Goal: Task Accomplishment & Management: Use online tool/utility

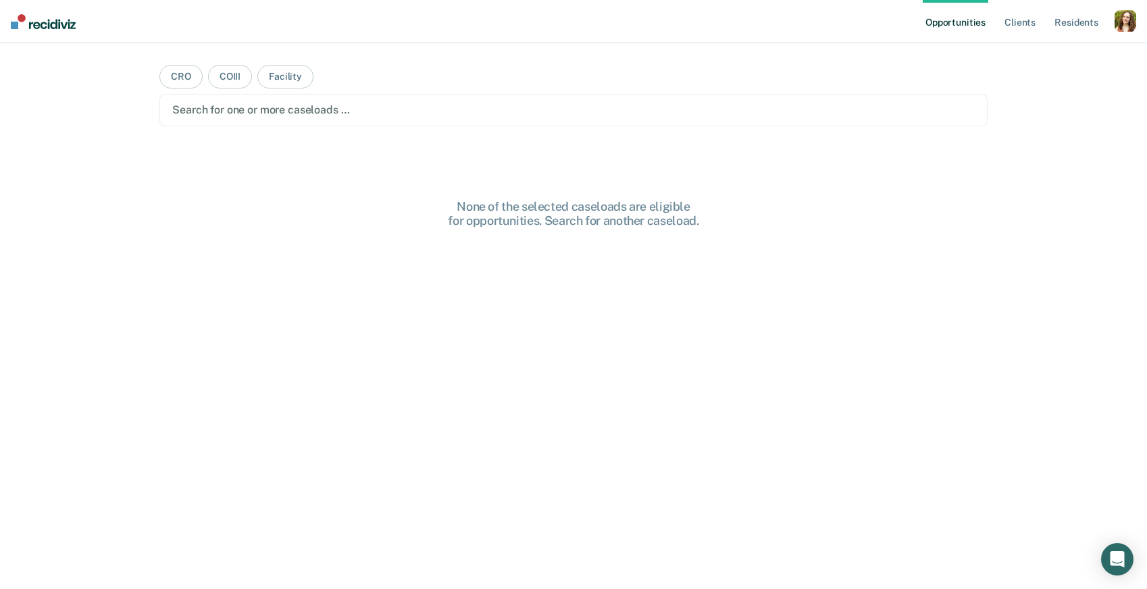
click at [1124, 28] on div "button" at bounding box center [1125, 21] width 22 height 22
click at [1058, 49] on link "Profile" at bounding box center [1070, 54] width 109 height 11
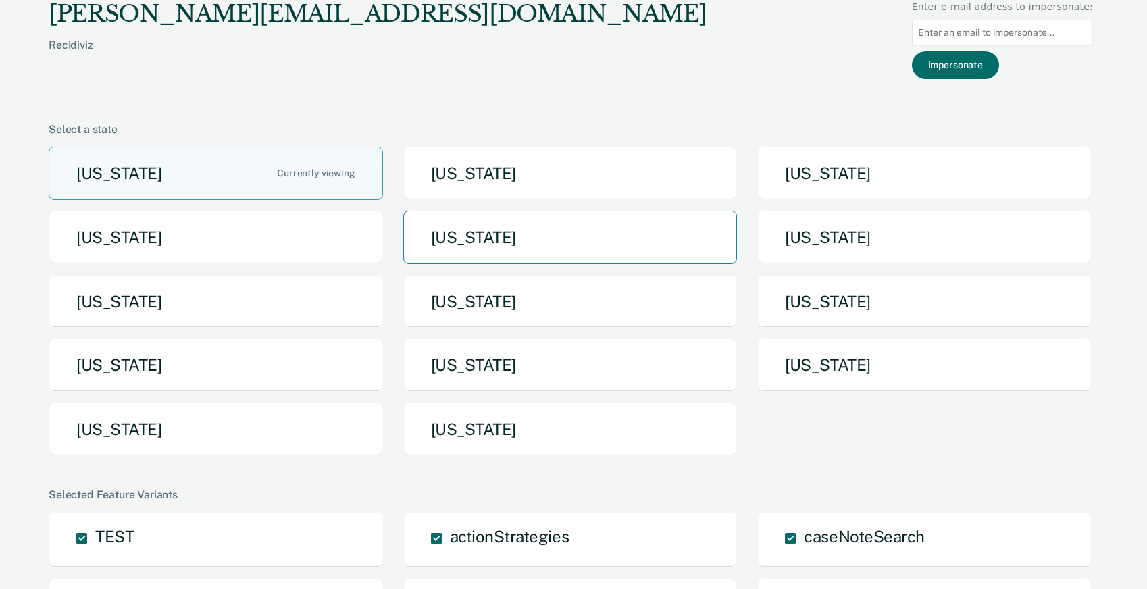
click at [604, 224] on button "[US_STATE]" at bounding box center [570, 237] width 334 height 53
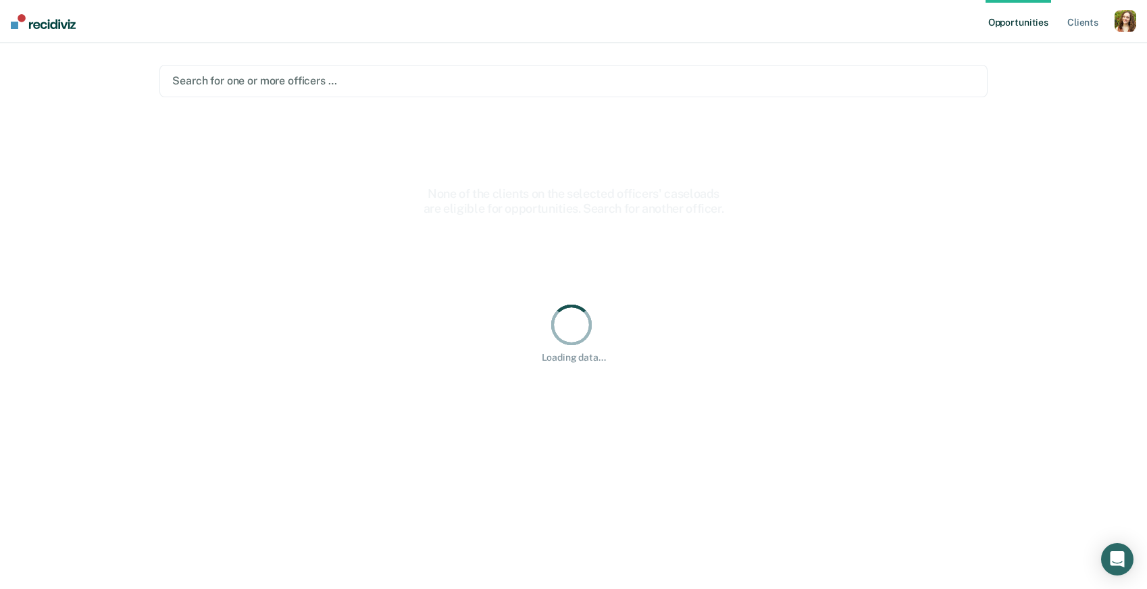
click at [511, 81] on div at bounding box center [573, 81] width 802 height 16
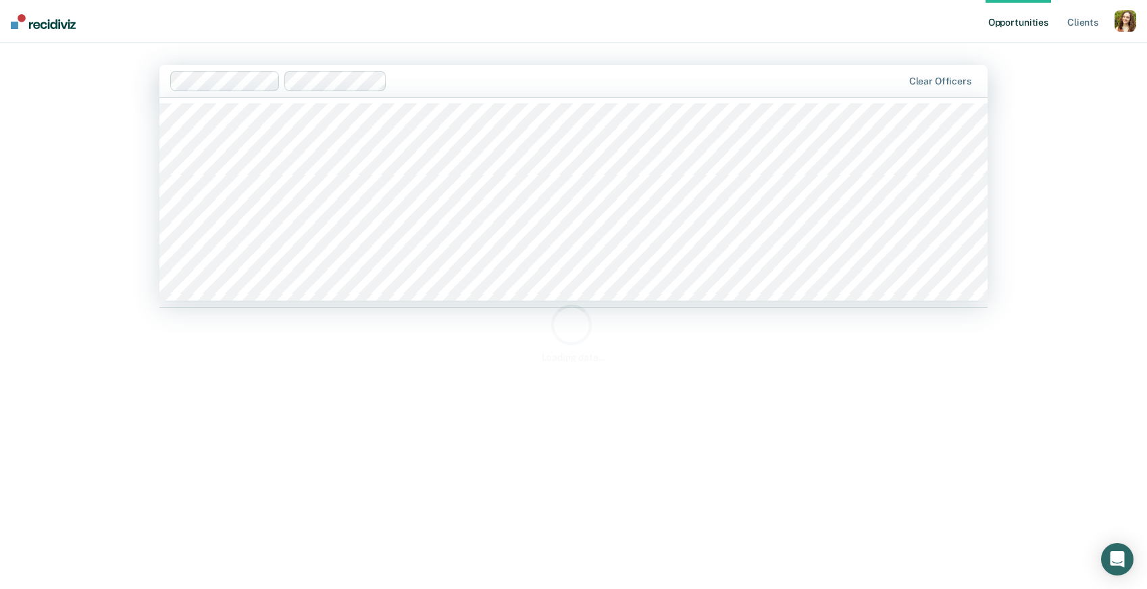
click at [518, 433] on div "Hi, [PERSON_NAME]. We’ve found some outstanding items across 2 caseloads 81 cli…" at bounding box center [573, 332] width 828 height 438
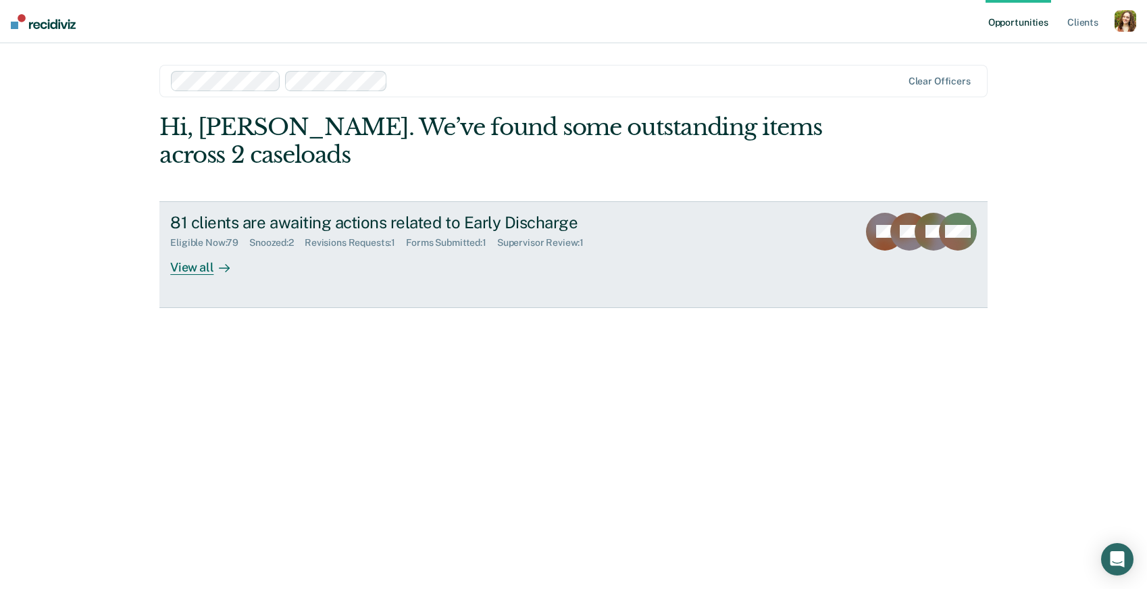
click at [338, 228] on div "81 clients are awaiting actions related to Early Discharge" at bounding box center [407, 223] width 474 height 20
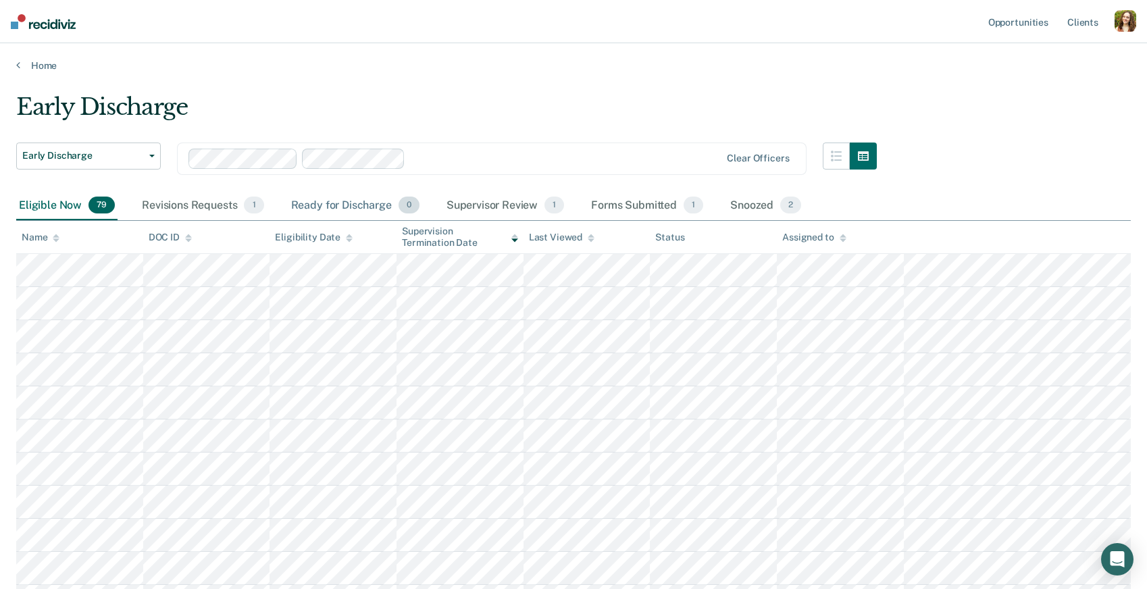
click at [356, 204] on div "Ready for Discharge 0" at bounding box center [355, 206] width 134 height 30
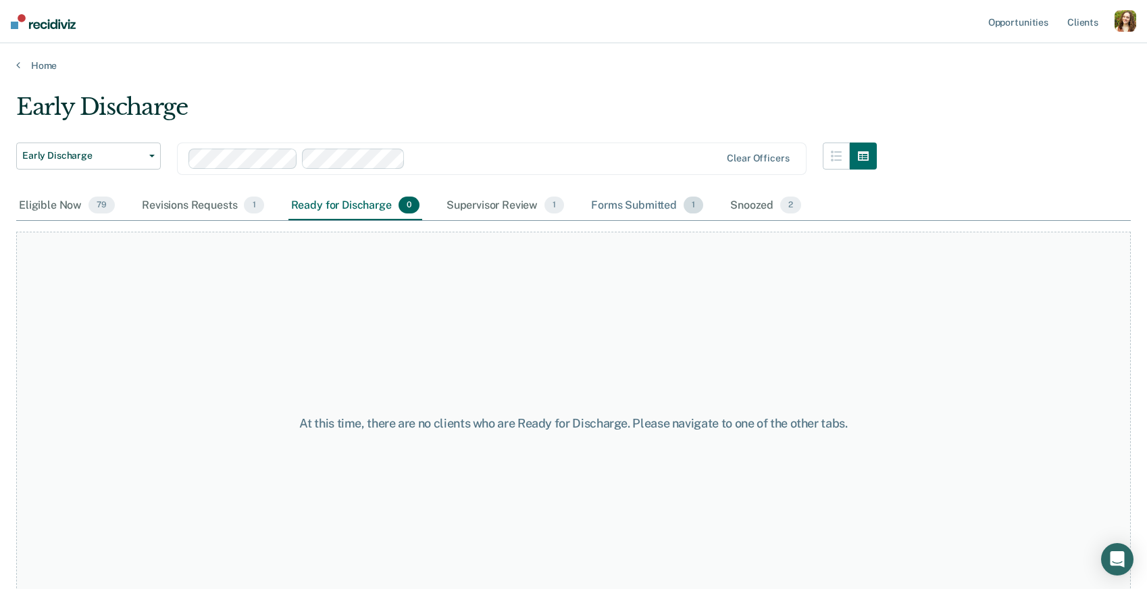
click at [636, 204] on div "Forms Submitted 1" at bounding box center [646, 206] width 117 height 30
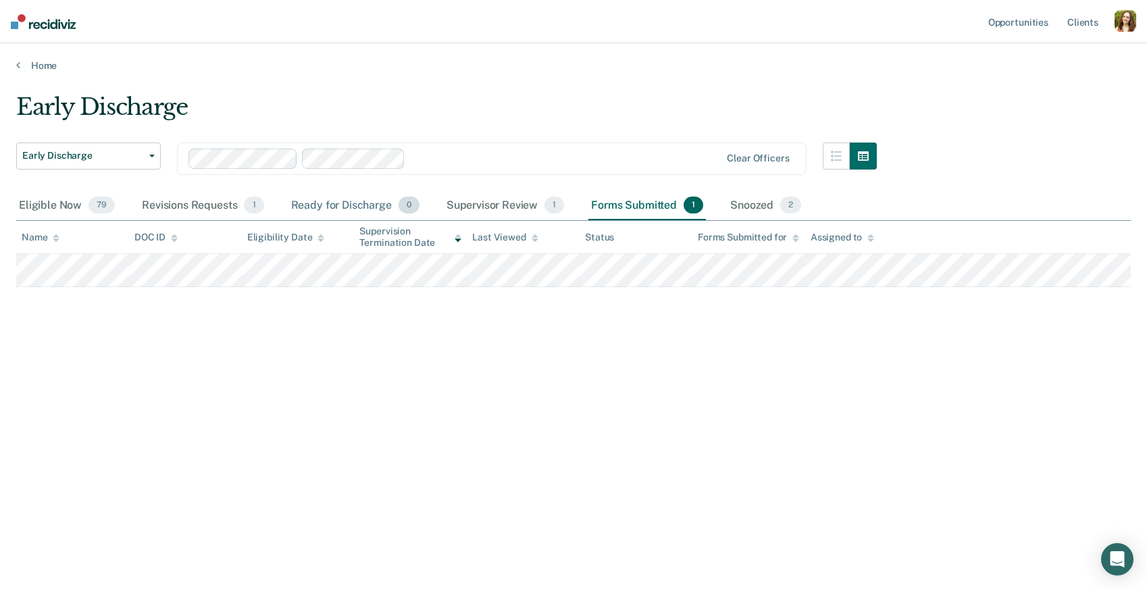
click at [340, 207] on div "Ready for Discharge 0" at bounding box center [355, 206] width 134 height 30
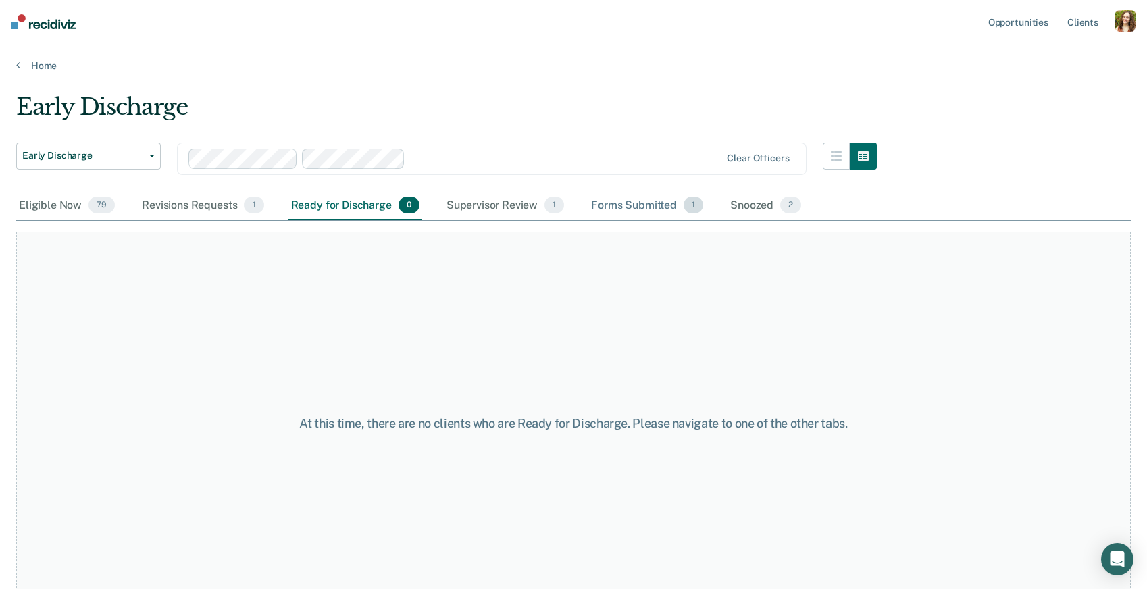
click at [625, 205] on div "Forms Submitted 1" at bounding box center [646, 206] width 117 height 30
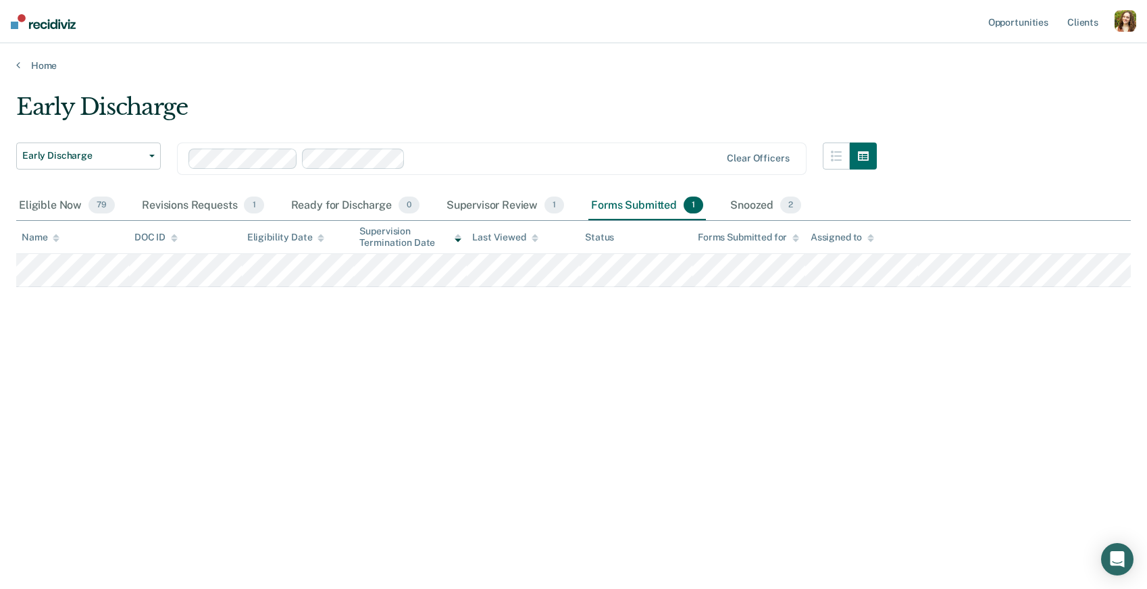
click at [716, 252] on th "Forms Submitted for" at bounding box center [748, 237] width 113 height 33
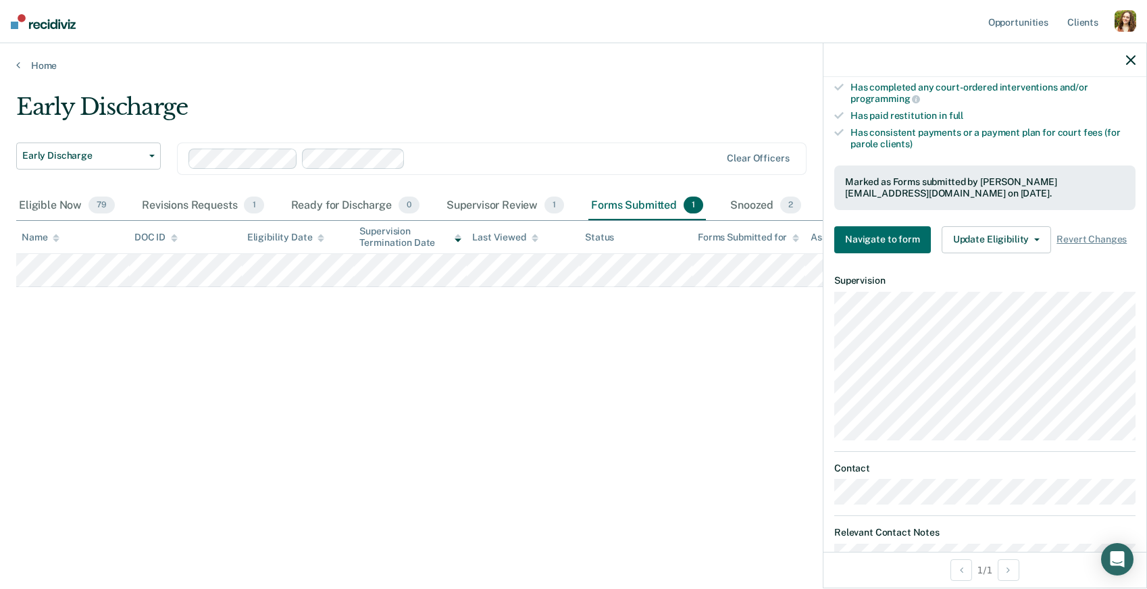
scroll to position [479, 0]
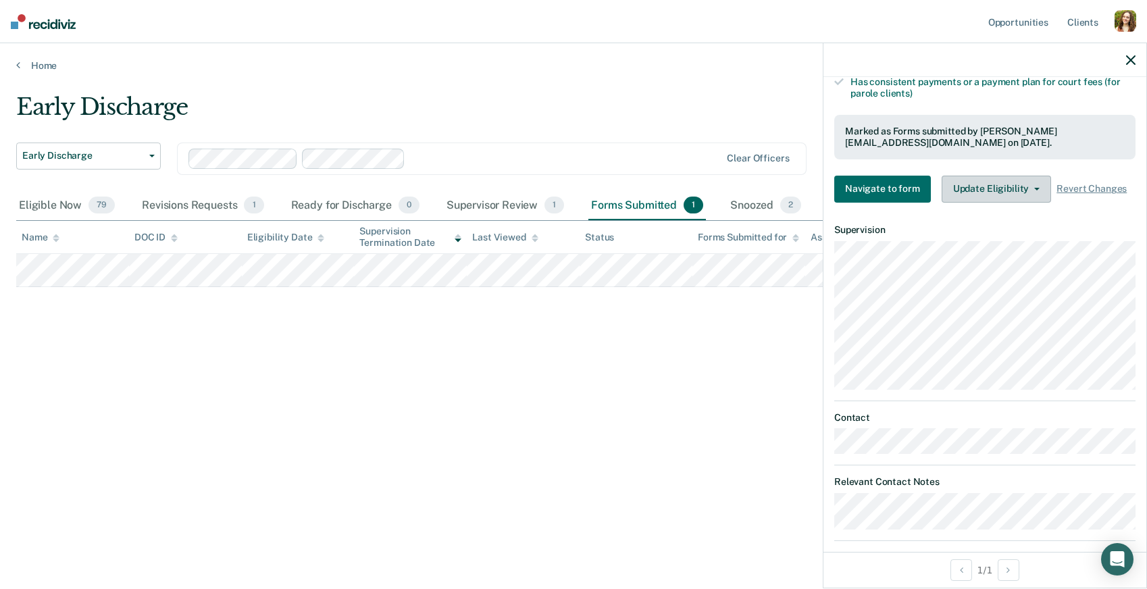
click at [962, 176] on button "Update Eligibility" at bounding box center [995, 189] width 109 height 27
